Goal: Task Accomplishment & Management: Complete application form

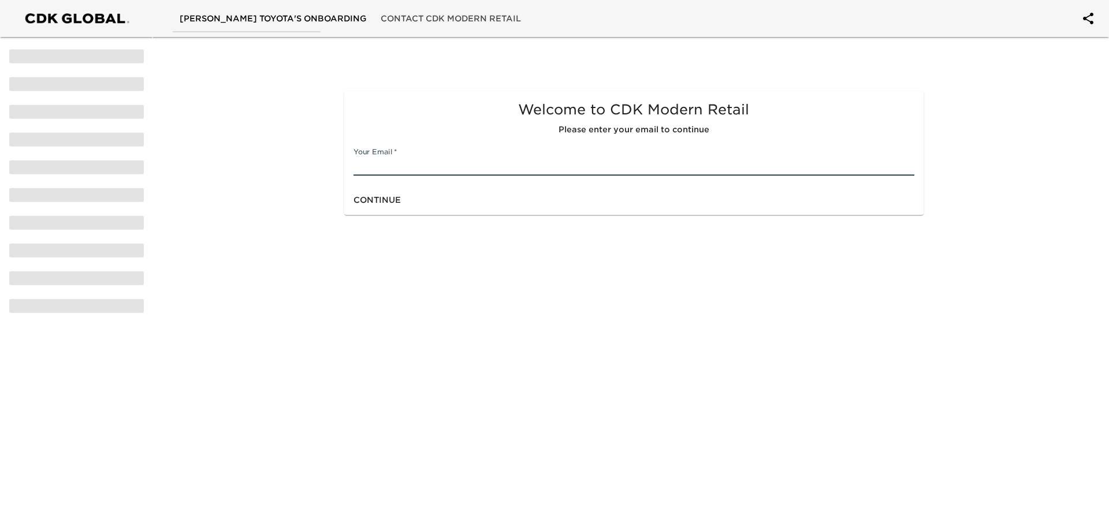
click at [420, 166] on input "text" at bounding box center [633, 166] width 560 height 18
type input "[EMAIL_ADDRESS][DOMAIN_NAME]"
click button "Continue" at bounding box center [377, 199] width 57 height 21
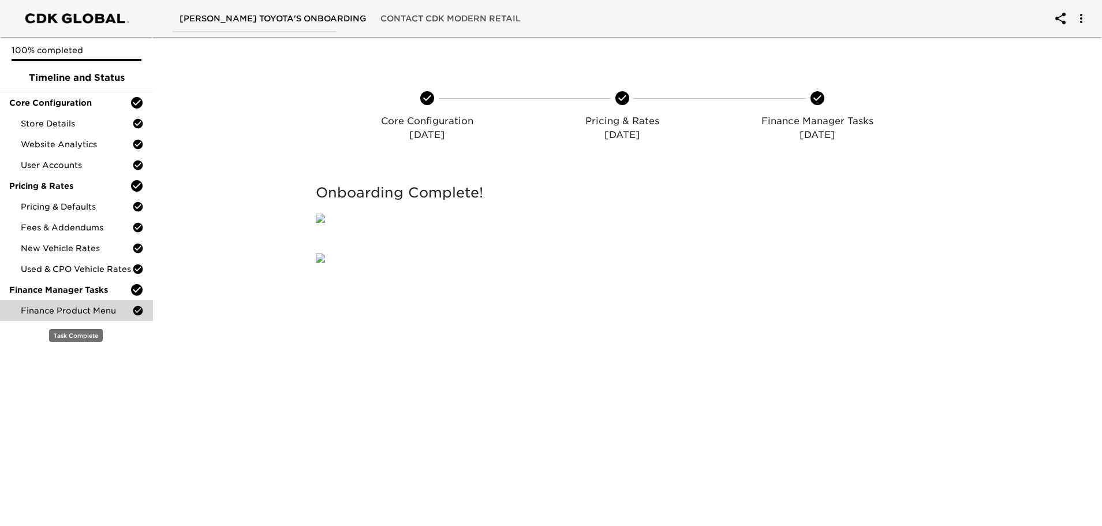
click at [88, 316] on span "Finance Product Menu" at bounding box center [76, 311] width 111 height 12
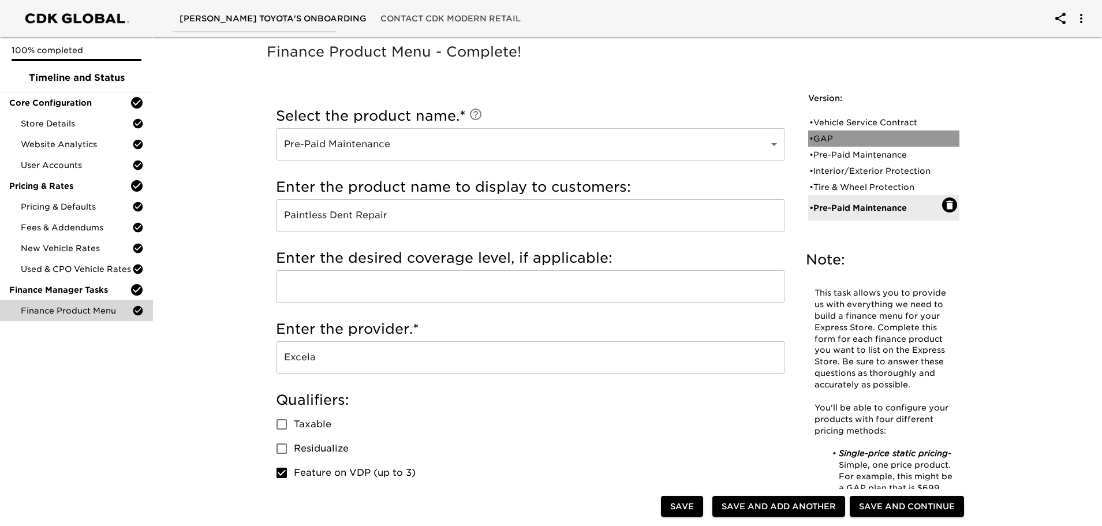
click at [825, 133] on div "• GAP" at bounding box center [876, 139] width 133 height 12
type input "GAP"
type input "GAP INSURANCE"
type input "EXCELA"
checkbox input "true"
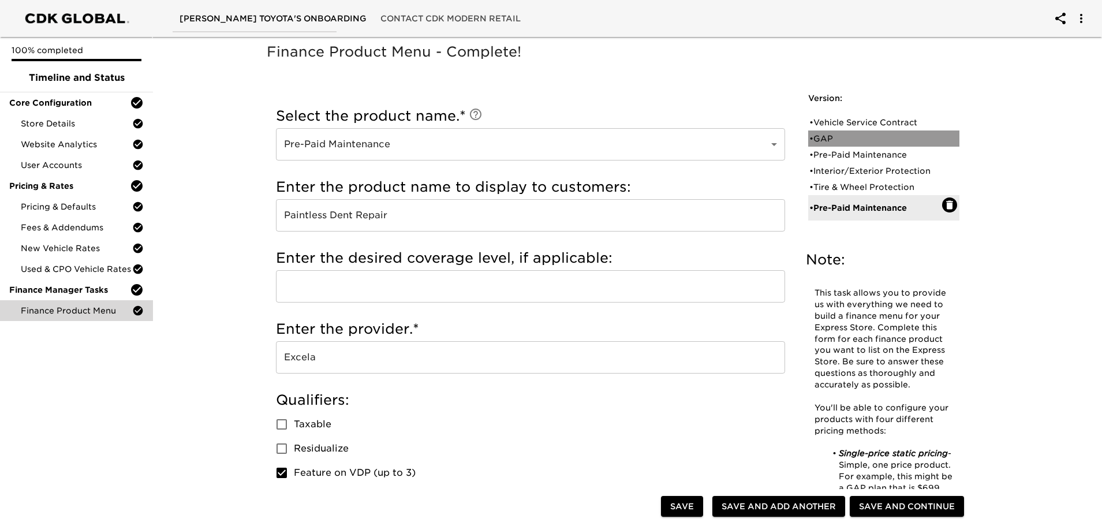
radio input "false"
radio input "true"
checkbox input "true"
radio input "true"
type input "1006"
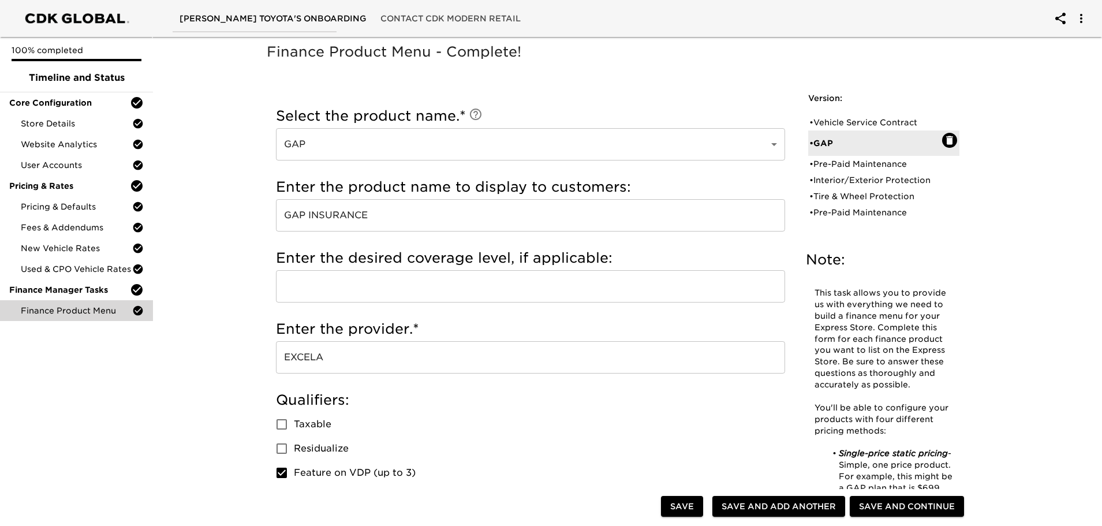
click at [78, 15] on div at bounding box center [76, 18] width 141 height 25
